Goal: Transaction & Acquisition: Book appointment/travel/reservation

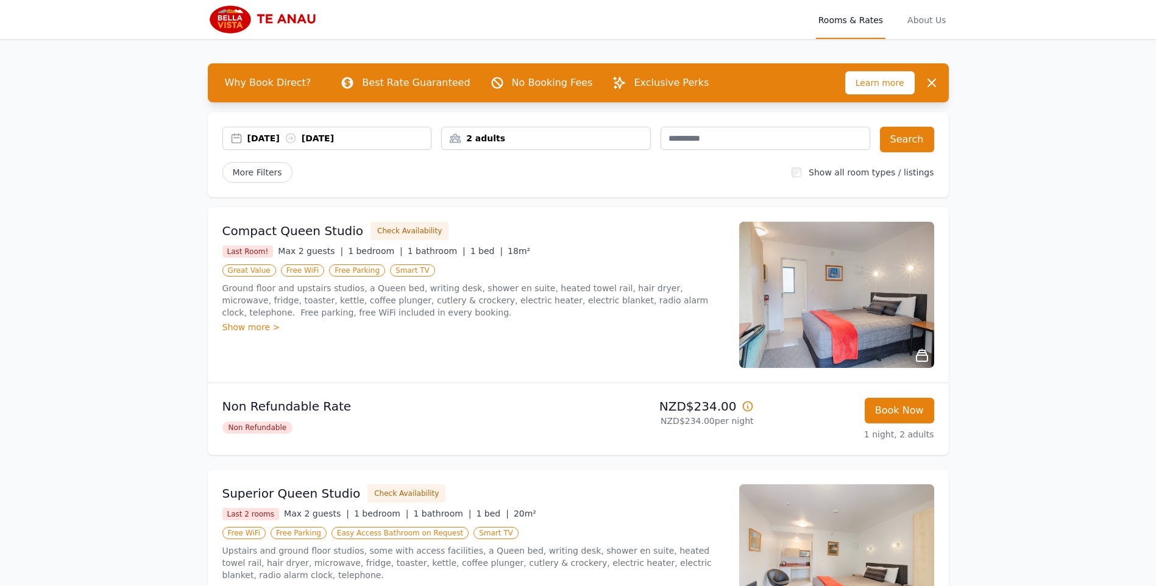
click at [275, 137] on div "[DATE] [DATE]" at bounding box center [339, 138] width 184 height 12
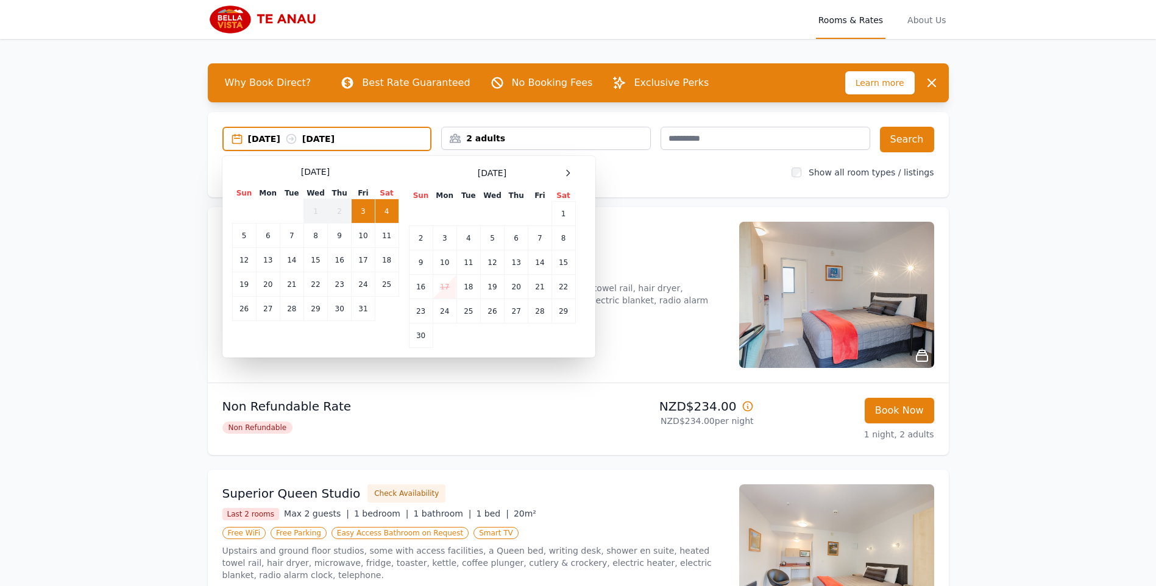
click at [361, 213] on td "3" at bounding box center [363, 211] width 23 height 24
click at [391, 211] on td "4" at bounding box center [387, 211] width 24 height 24
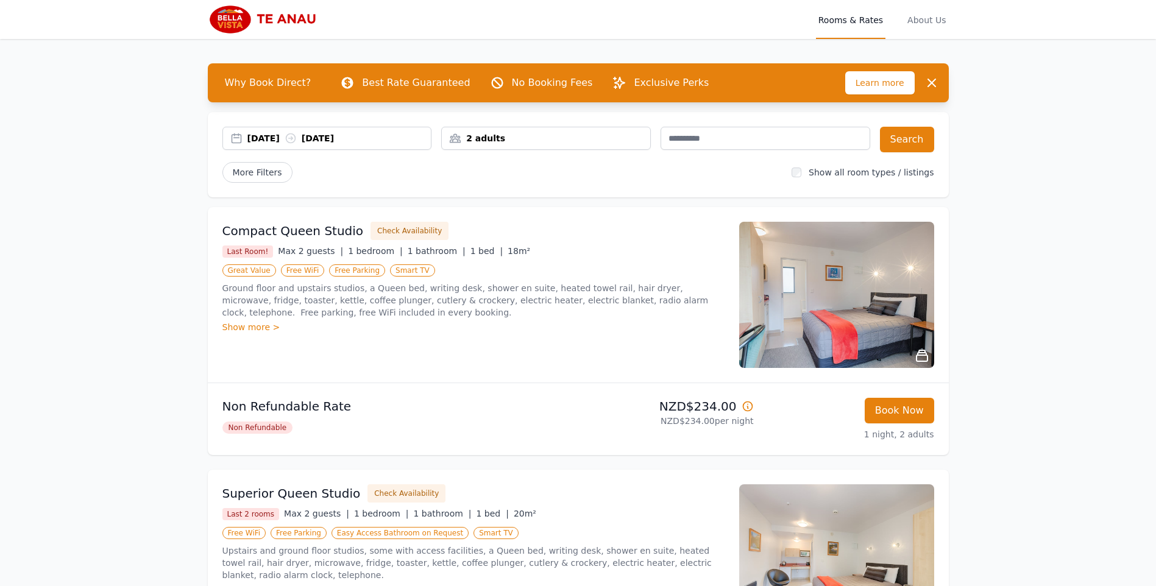
click at [514, 136] on div "2 adults" at bounding box center [546, 138] width 208 height 12
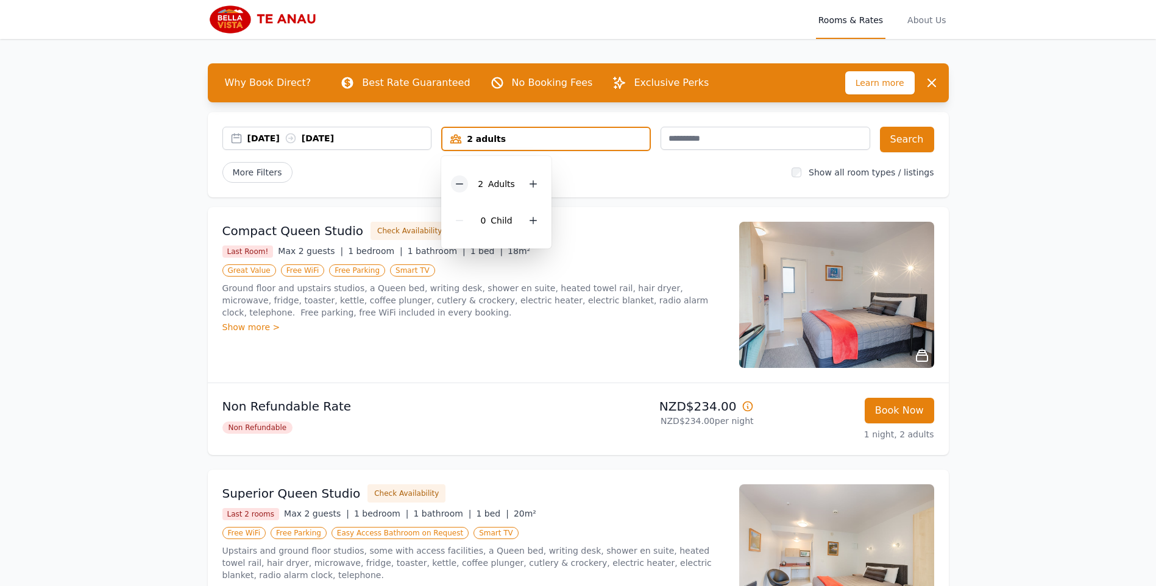
click at [455, 183] on div at bounding box center [459, 184] width 17 height 17
drag, startPoint x: 1070, startPoint y: 215, endPoint x: 1016, endPoint y: 202, distance: 55.1
click at [1070, 215] on div "Open main menu Rooms & Rates About Us Why Book Direct? Best Rate Guaranteed No …" at bounding box center [578, 570] width 1156 height 1140
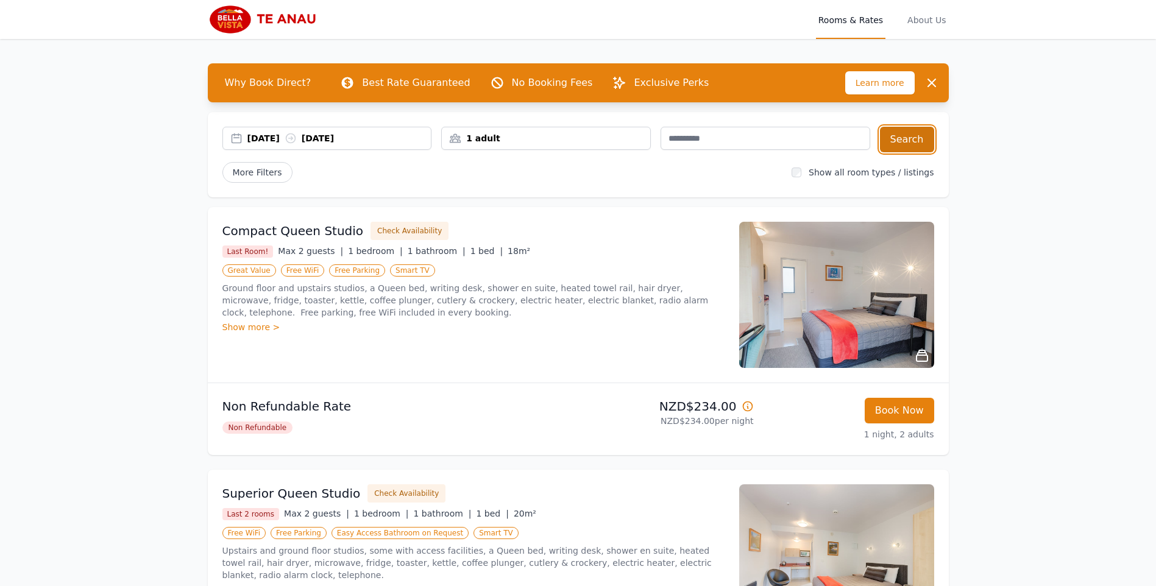
click at [914, 137] on button "Search" at bounding box center [907, 140] width 54 height 26
drag, startPoint x: 2, startPoint y: 0, endPoint x: 57, endPoint y: 150, distance: 159.6
click at [43, 157] on div "Open main menu Rooms & Rates About Us Why Book Direct? Best Rate Guaranteed No …" at bounding box center [578, 570] width 1156 height 1140
click at [258, 137] on div "[DATE] [DATE]" at bounding box center [339, 138] width 184 height 12
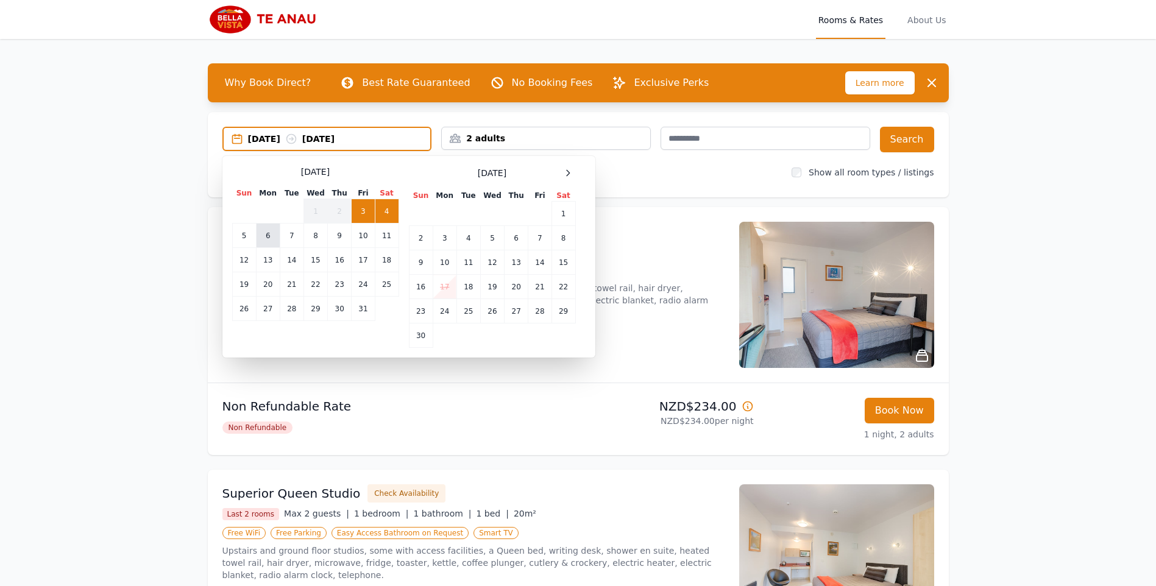
click at [272, 243] on td "6" at bounding box center [268, 236] width 24 height 24
click at [357, 235] on td "10" at bounding box center [363, 236] width 23 height 24
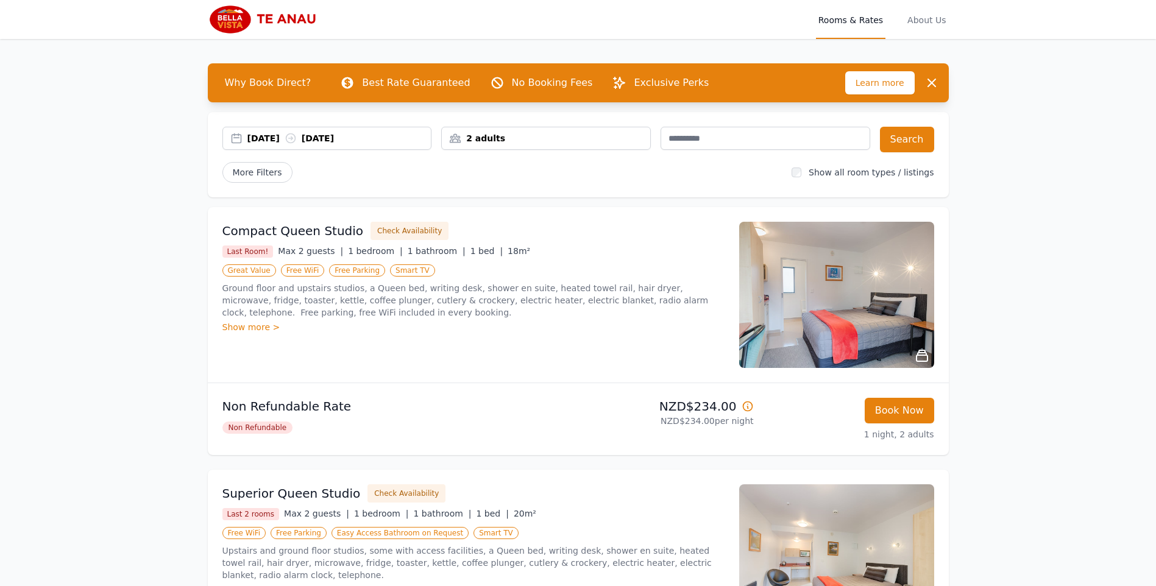
click at [504, 140] on div "2 adults" at bounding box center [546, 138] width 208 height 12
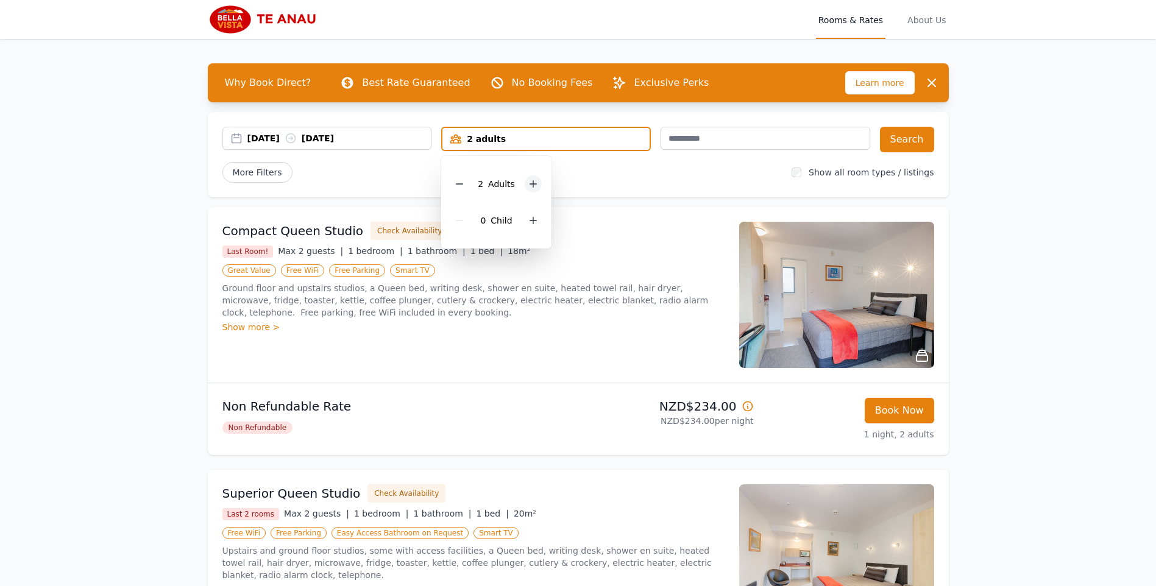
click at [531, 186] on icon at bounding box center [533, 184] width 10 height 10
drag, startPoint x: 666, startPoint y: 176, endPoint x: 781, endPoint y: 142, distance: 119.5
click at [667, 176] on div "More Filters" at bounding box center [502, 172] width 560 height 21
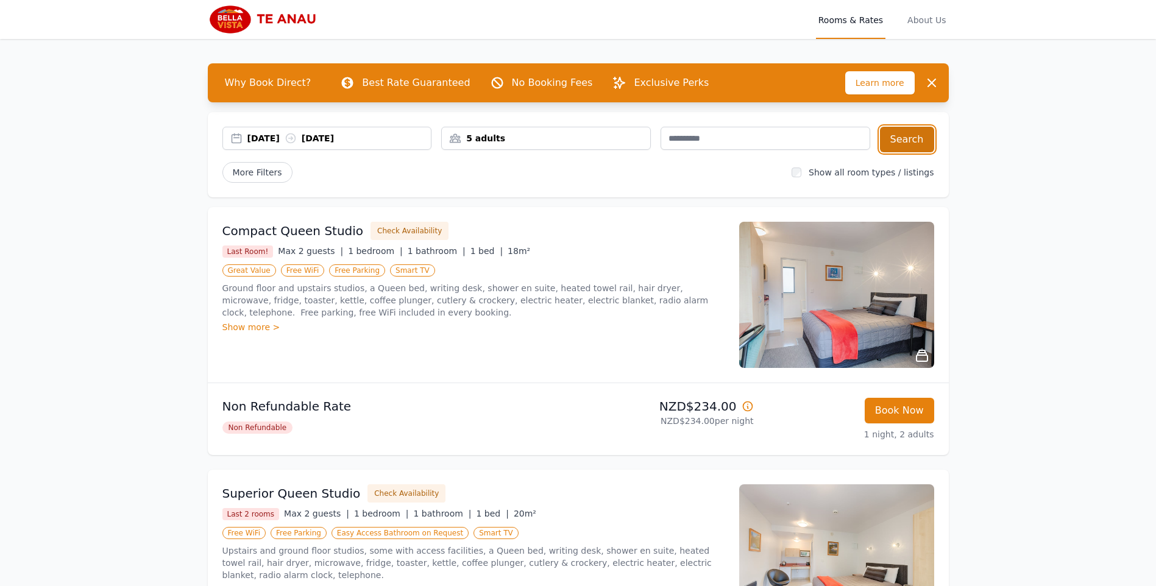
click at [911, 137] on button "Search" at bounding box center [907, 140] width 54 height 26
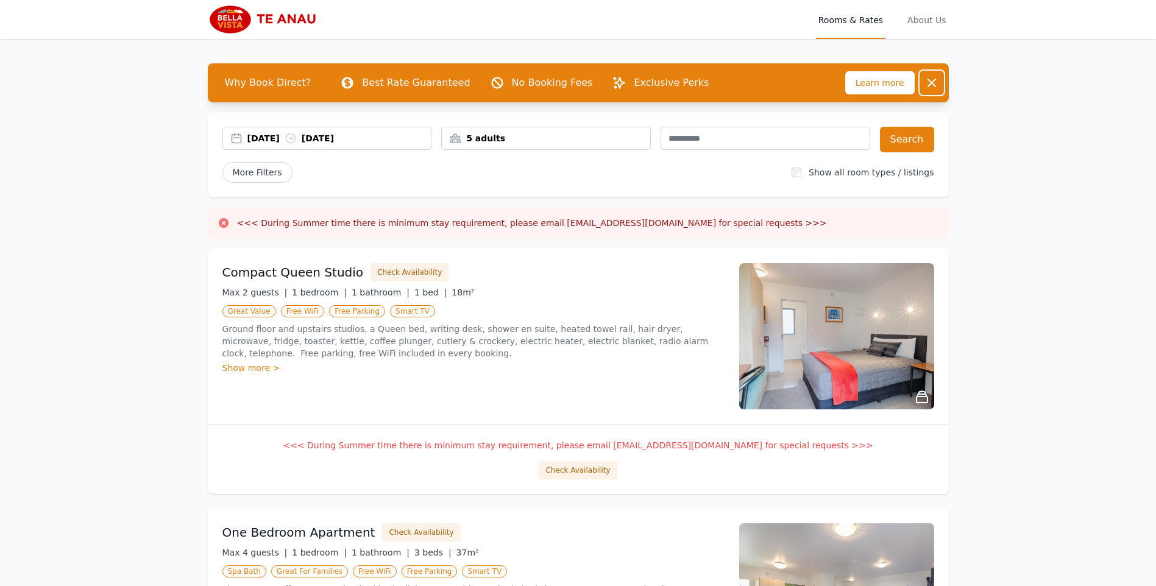
click at [932, 83] on icon "button" at bounding box center [931, 82] width 7 height 7
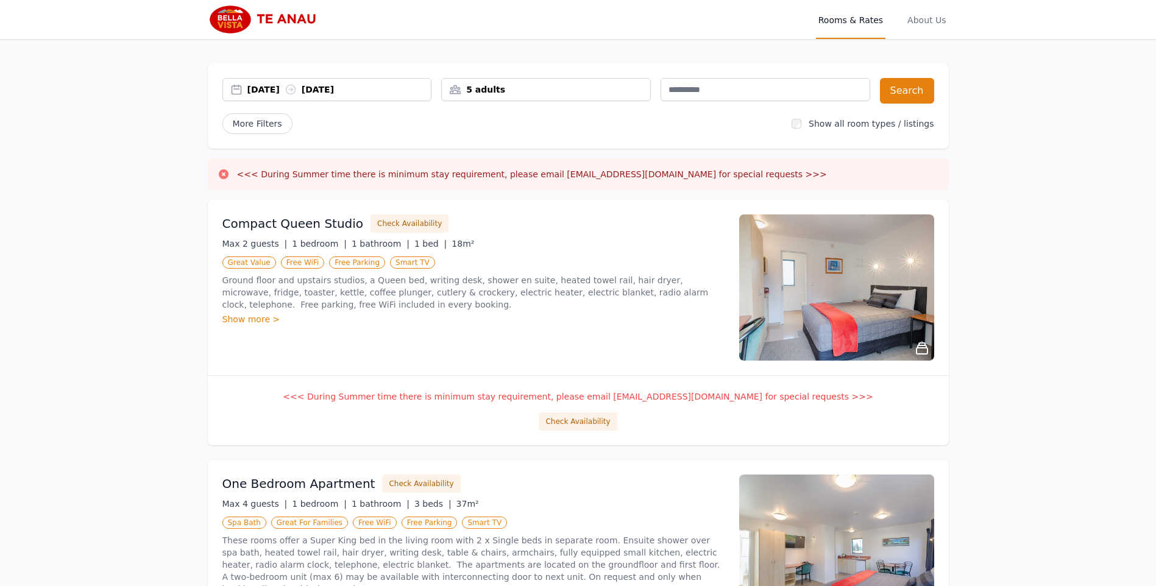
click at [511, 88] on div "5 adults" at bounding box center [546, 89] width 208 height 12
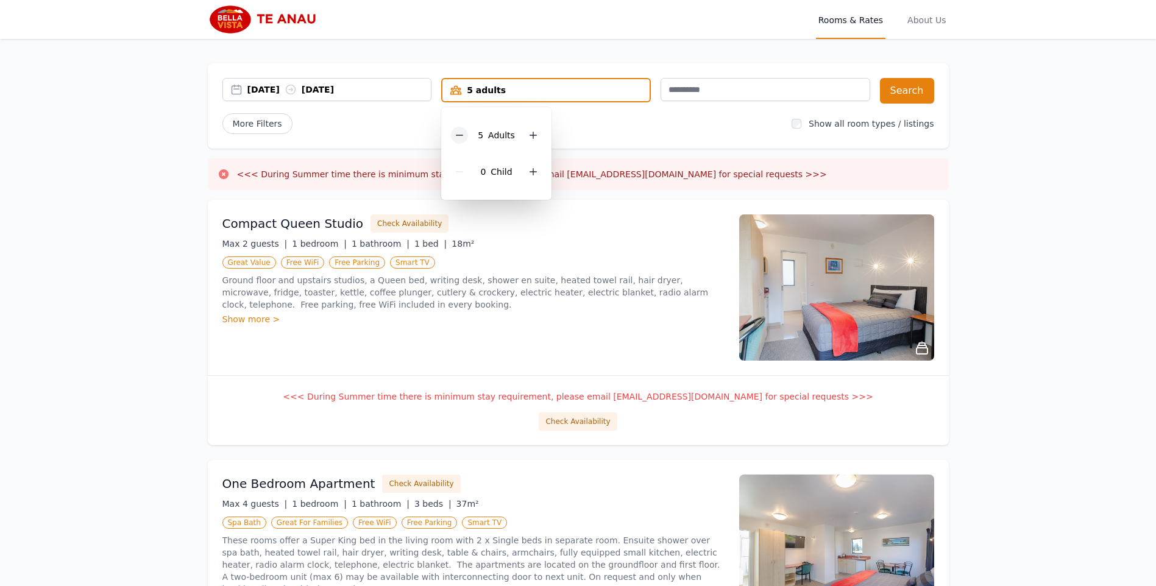
click at [459, 137] on icon at bounding box center [460, 135] width 10 height 10
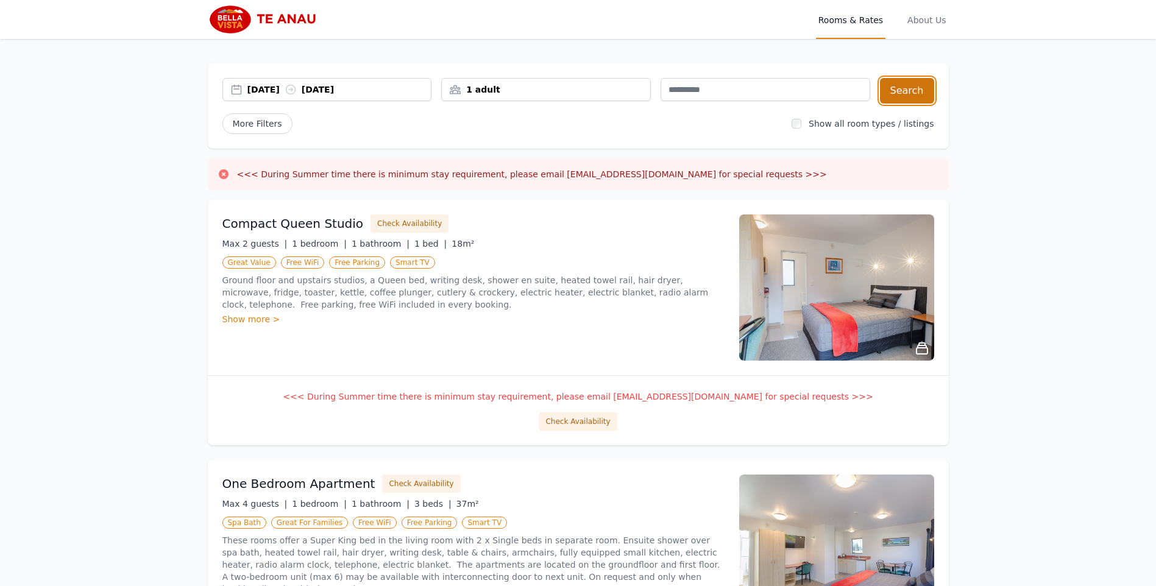
click at [915, 88] on button "Search" at bounding box center [907, 91] width 54 height 26
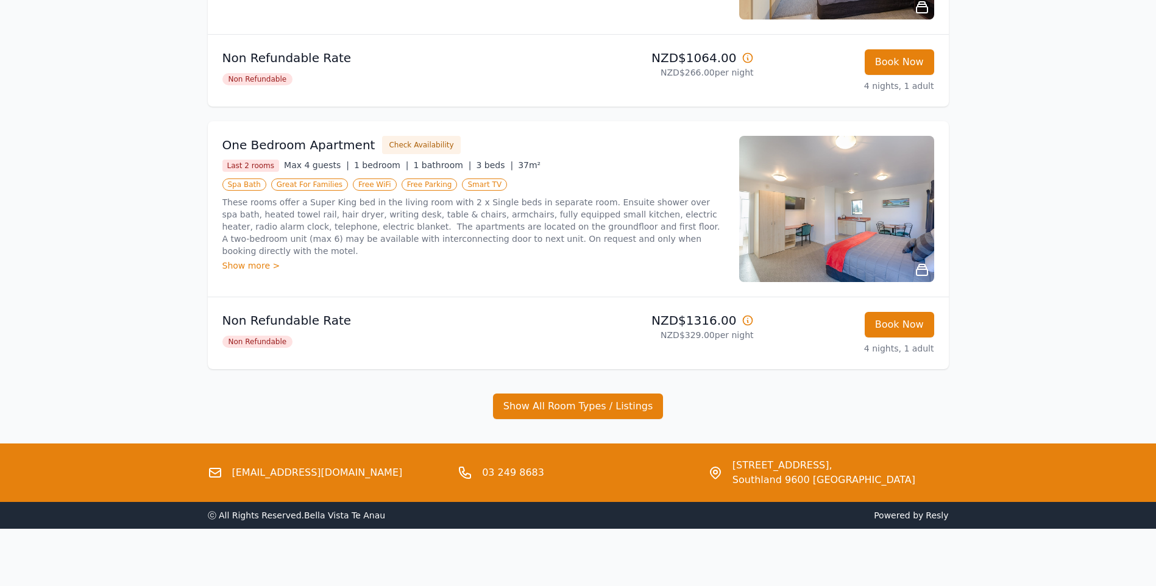
scroll to position [826, 0]
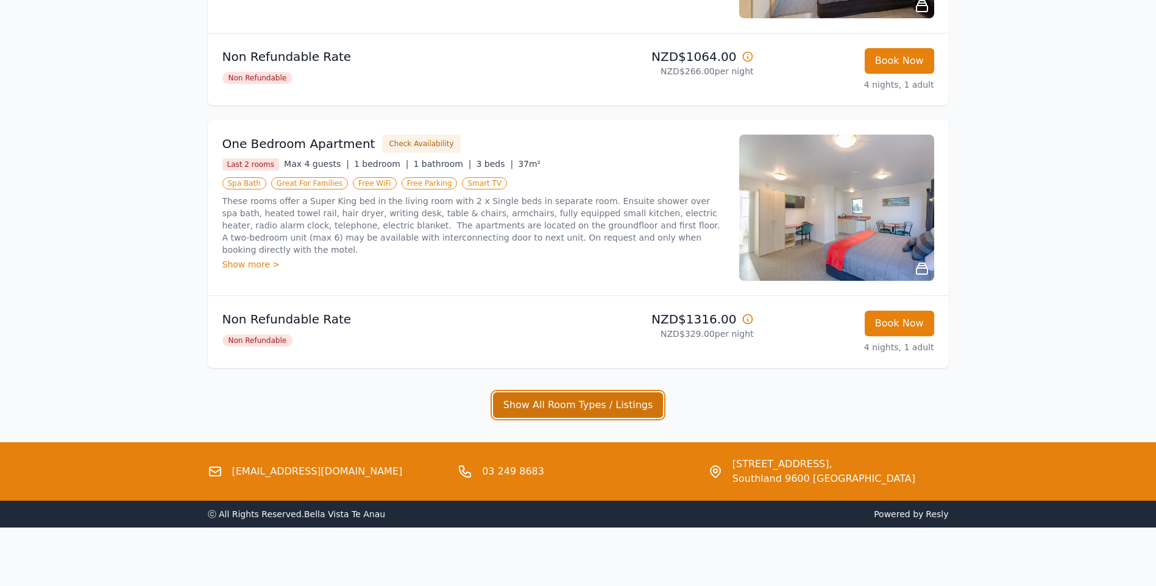
click at [594, 403] on button "Show All Room Types / Listings" at bounding box center [578, 405] width 171 height 26
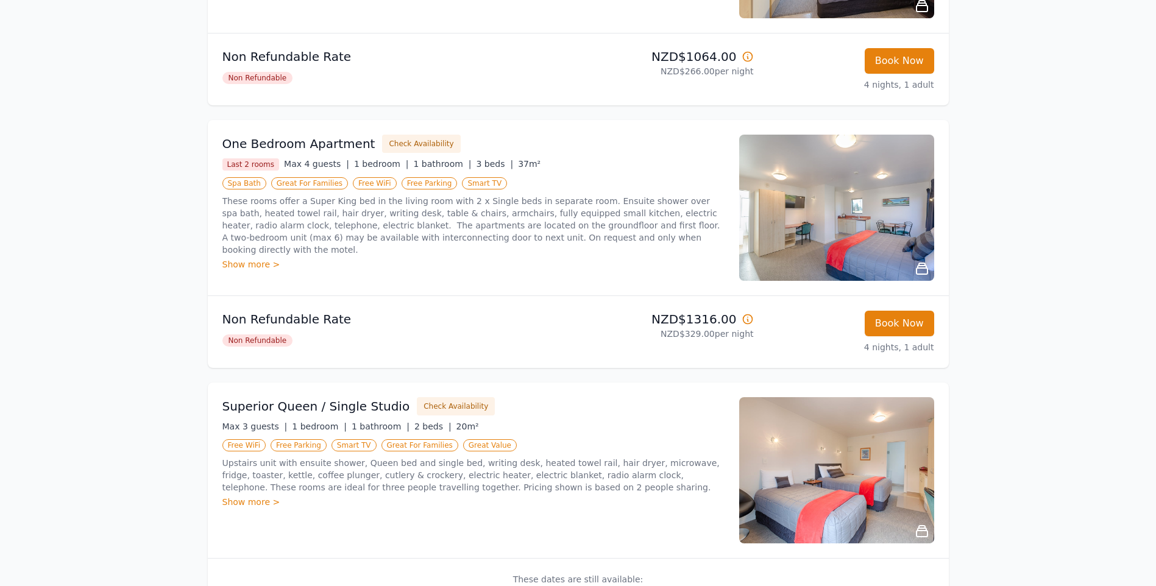
scroll to position [522, 0]
